Goal: Check status

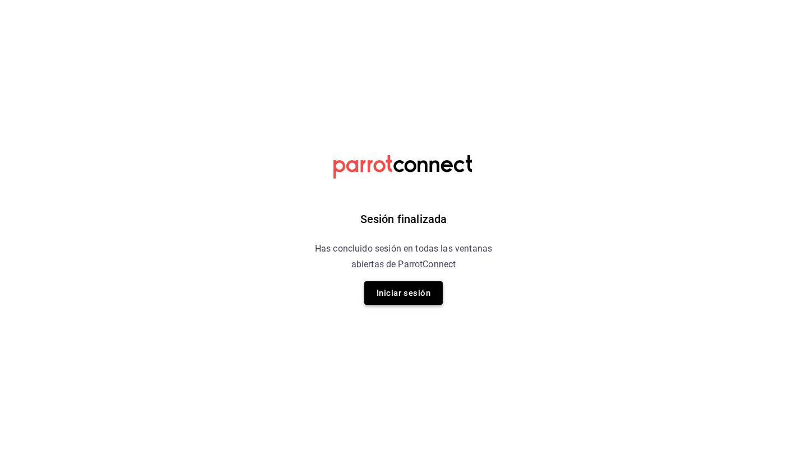
click at [408, 292] on button "Iniciar sesión" at bounding box center [403, 293] width 78 height 24
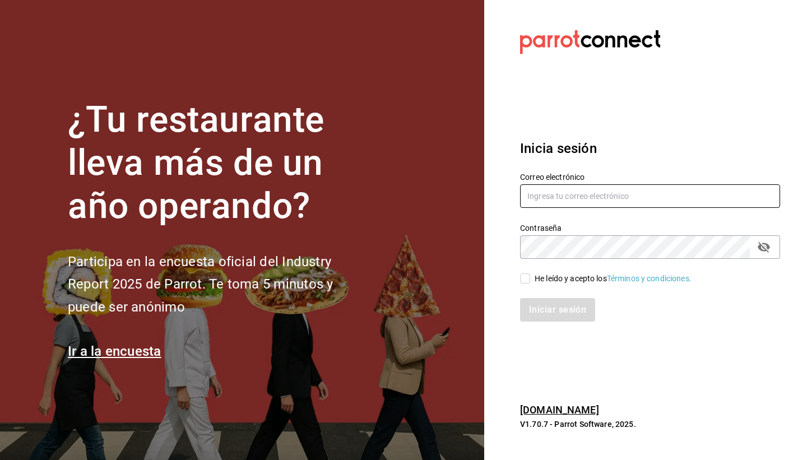
type input "[EMAIL_ADDRESS][DOMAIN_NAME]"
click at [526, 277] on input "He leído y acepto los Términos y condiciones." at bounding box center [525, 278] width 10 height 10
checkbox input "true"
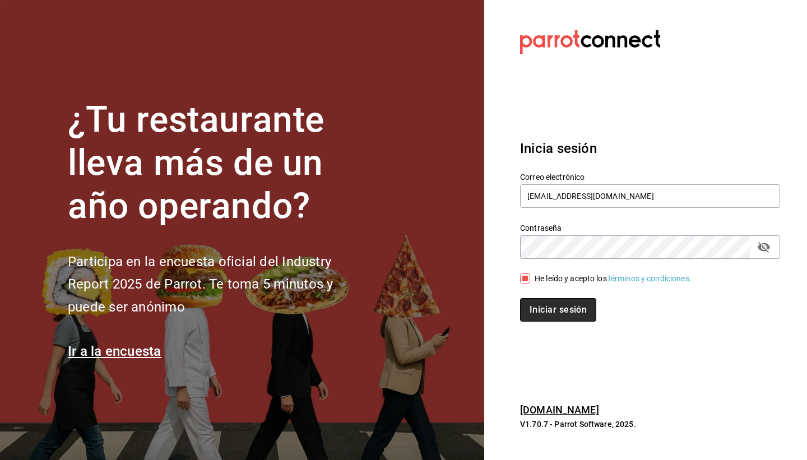
click at [550, 312] on button "Iniciar sesión" at bounding box center [558, 310] width 76 height 24
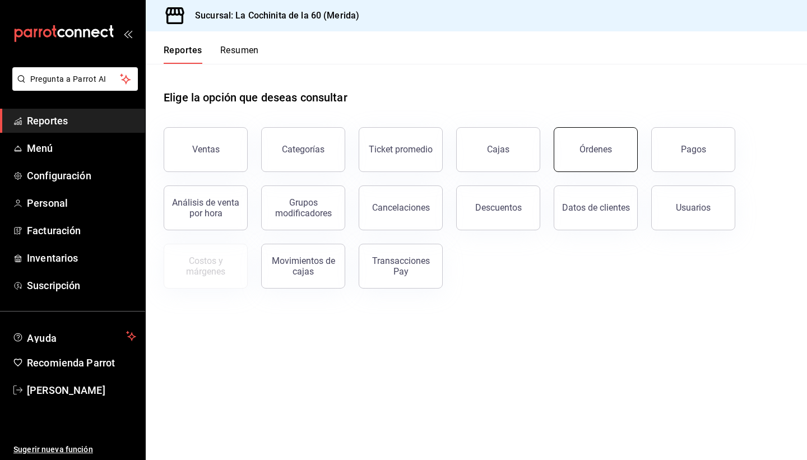
click at [611, 151] on button "Órdenes" at bounding box center [596, 149] width 84 height 45
